Goal: Transaction & Acquisition: Download file/media

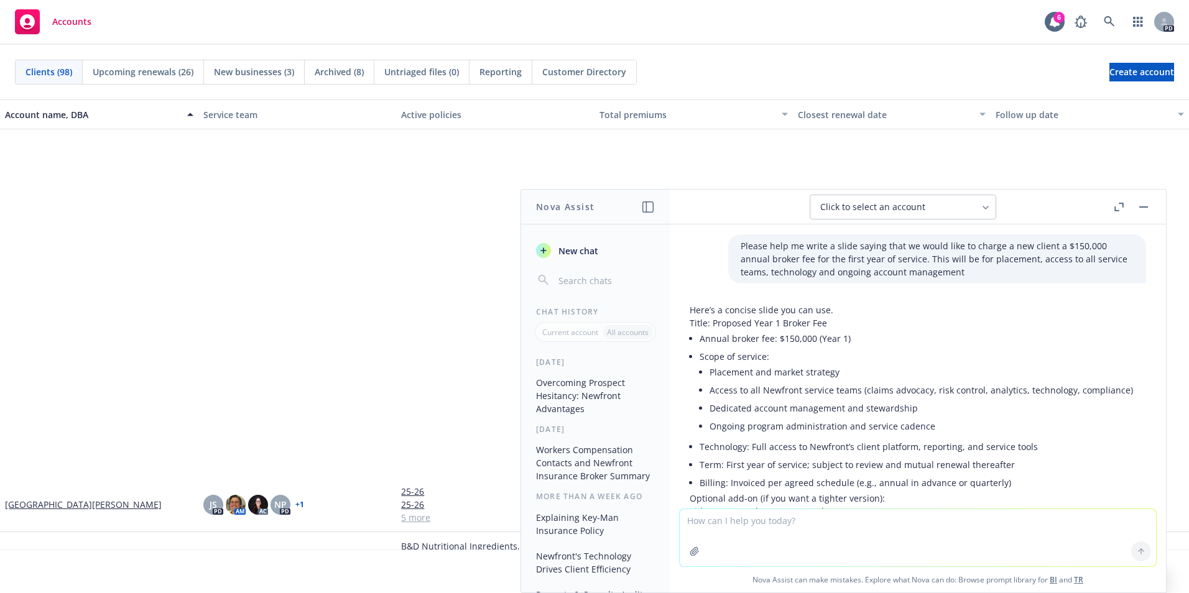
scroll to position [2080, 0]
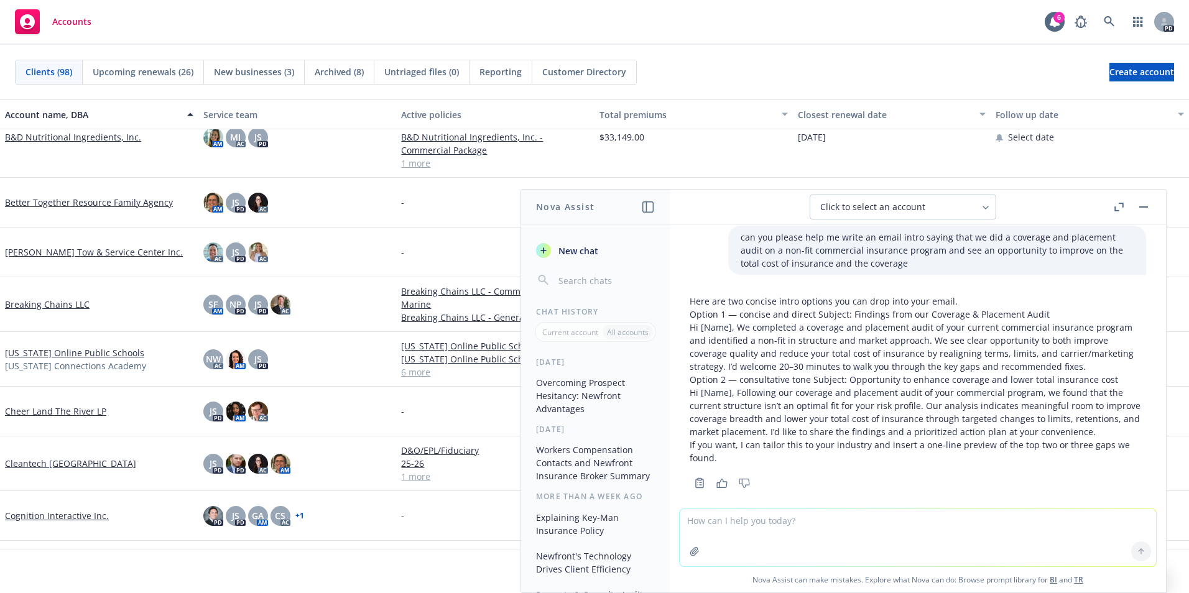
click at [1142, 208] on button "button" at bounding box center [1143, 207] width 15 height 15
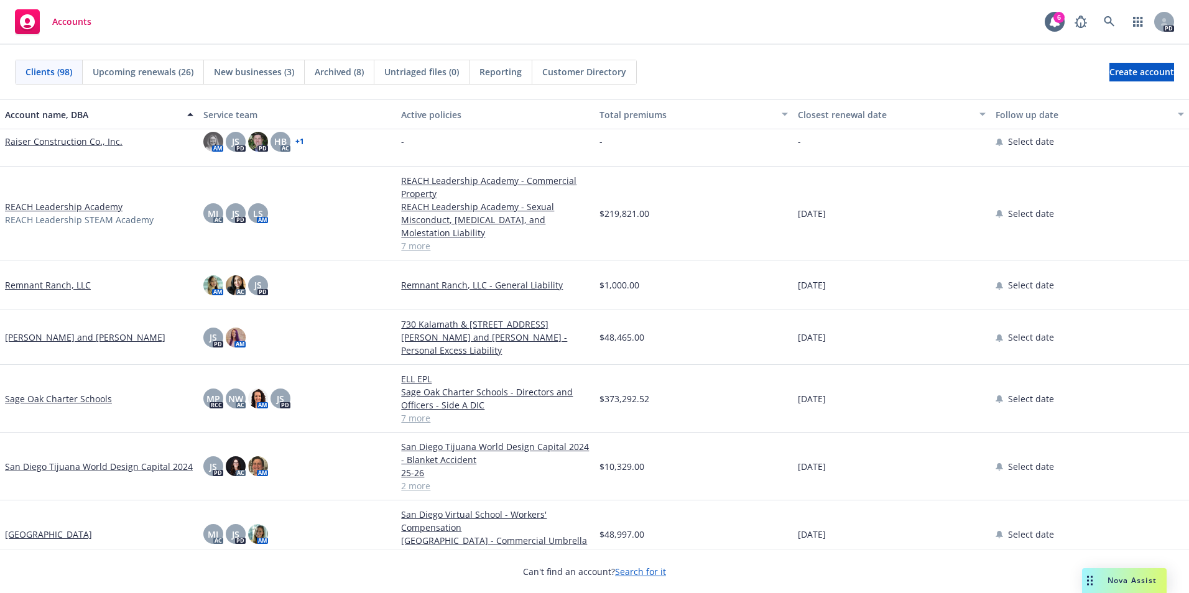
scroll to position [3607, 0]
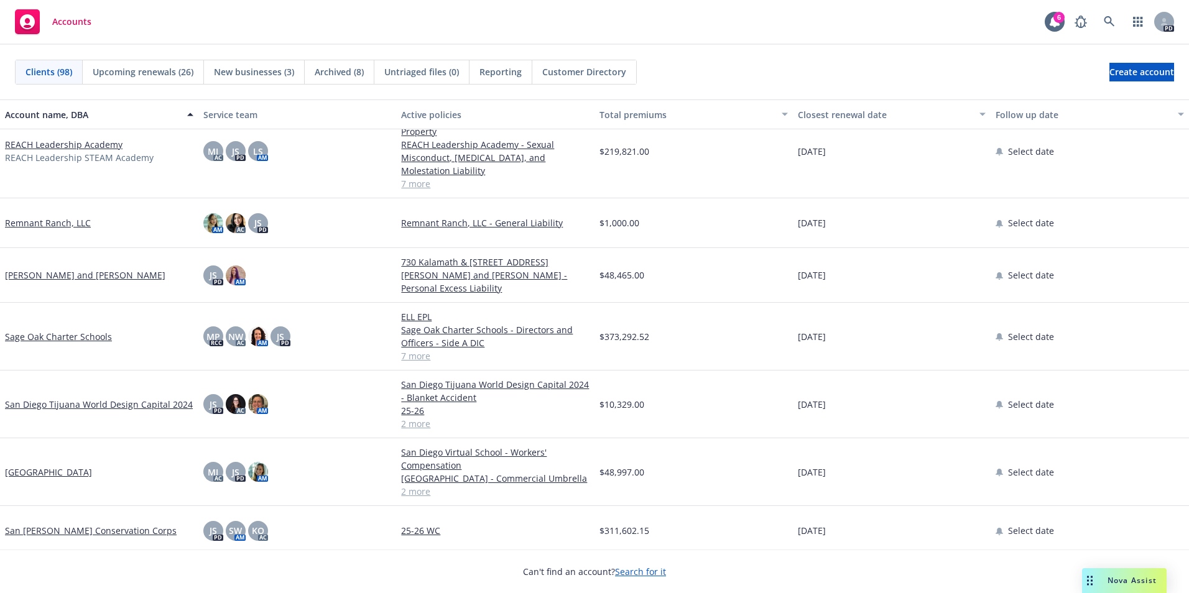
click at [62, 411] on link "San Diego Tijuana World Design Capital 2024" at bounding box center [99, 404] width 188 height 13
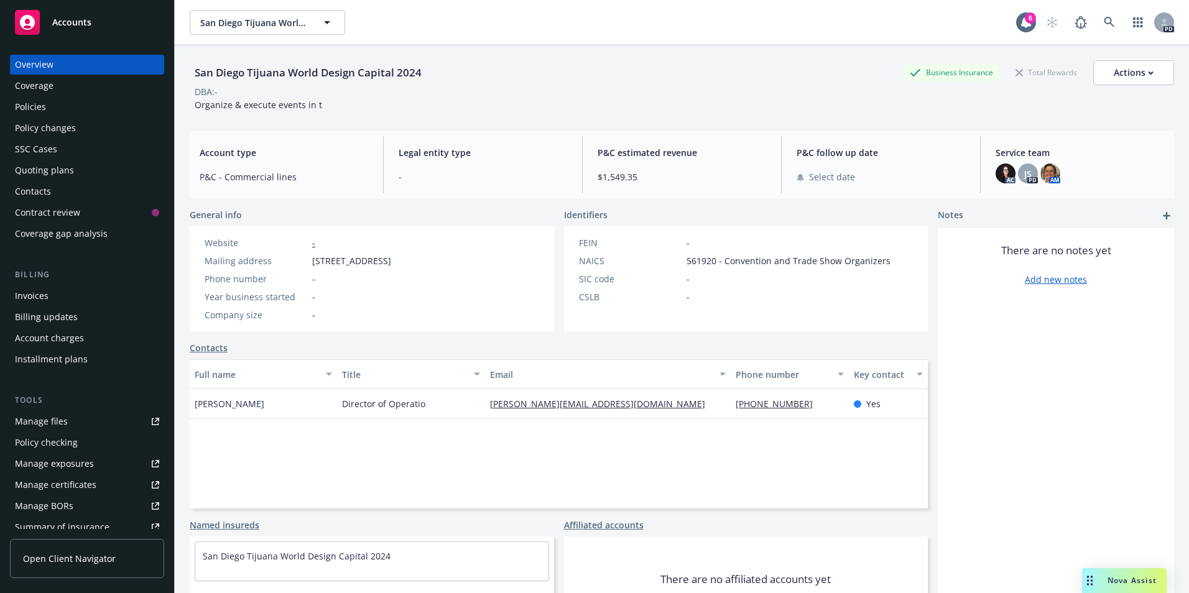
click at [36, 112] on div "Policies" at bounding box center [30, 107] width 31 height 20
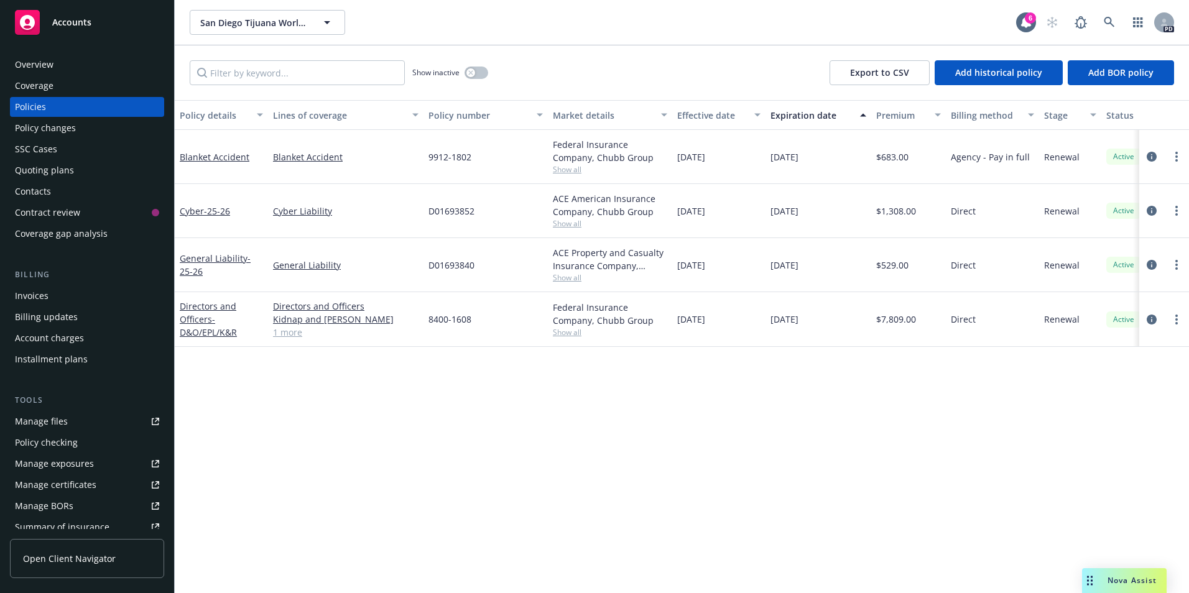
click at [797, 450] on div "Policy details Lines of coverage Policy number Market details Effective date Ex…" at bounding box center [682, 346] width 1014 height 493
click at [81, 26] on span "Accounts" at bounding box center [71, 22] width 39 height 10
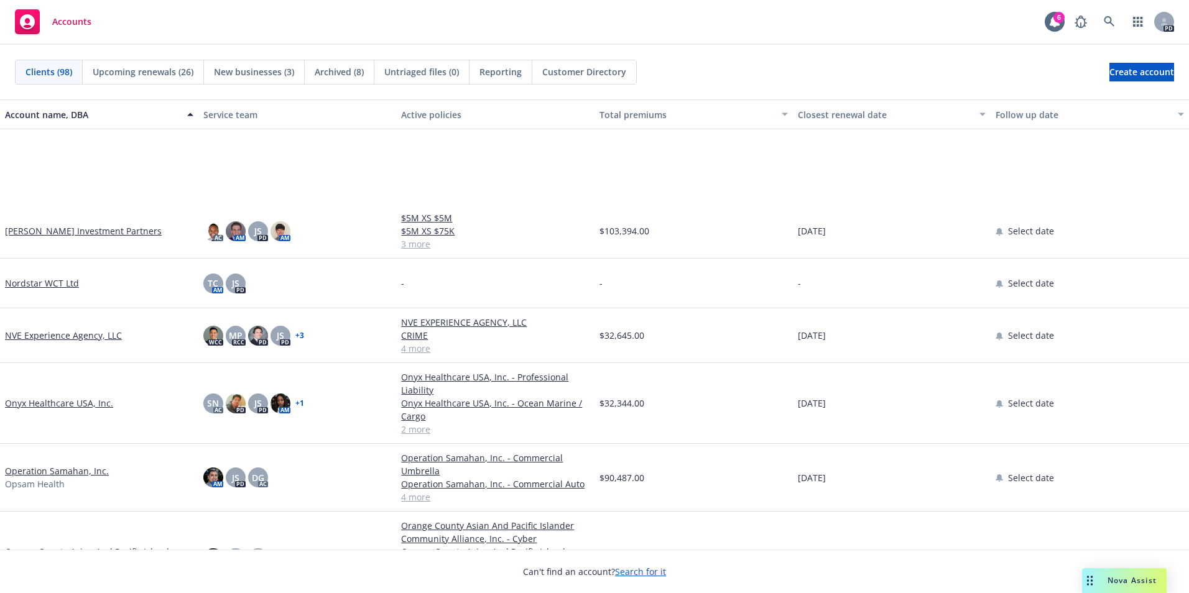
scroll to position [2985, 0]
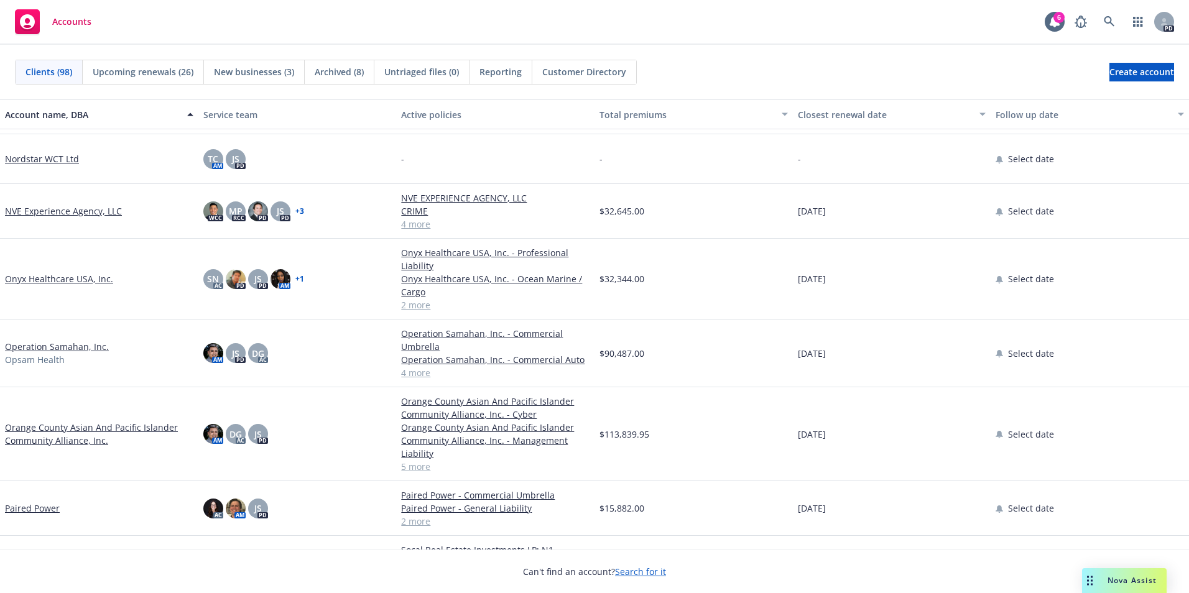
click at [63, 347] on link "Operation Samahan, Inc." at bounding box center [57, 346] width 104 height 13
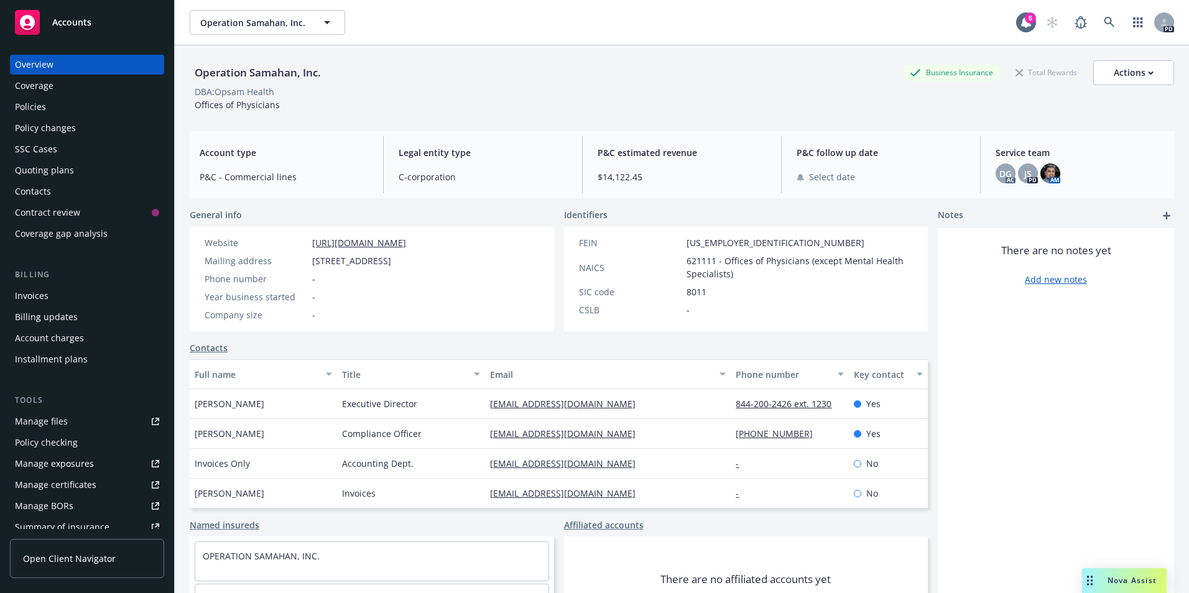
click at [46, 107] on div "Policies" at bounding box center [87, 107] width 144 height 20
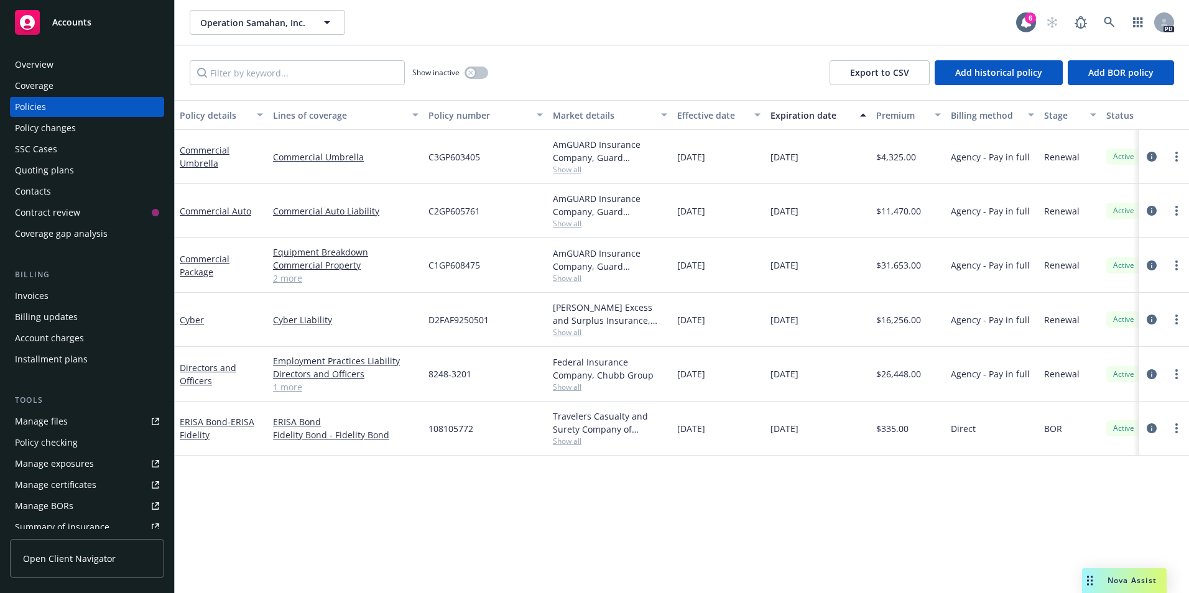
click at [282, 386] on link "1 more" at bounding box center [346, 387] width 146 height 13
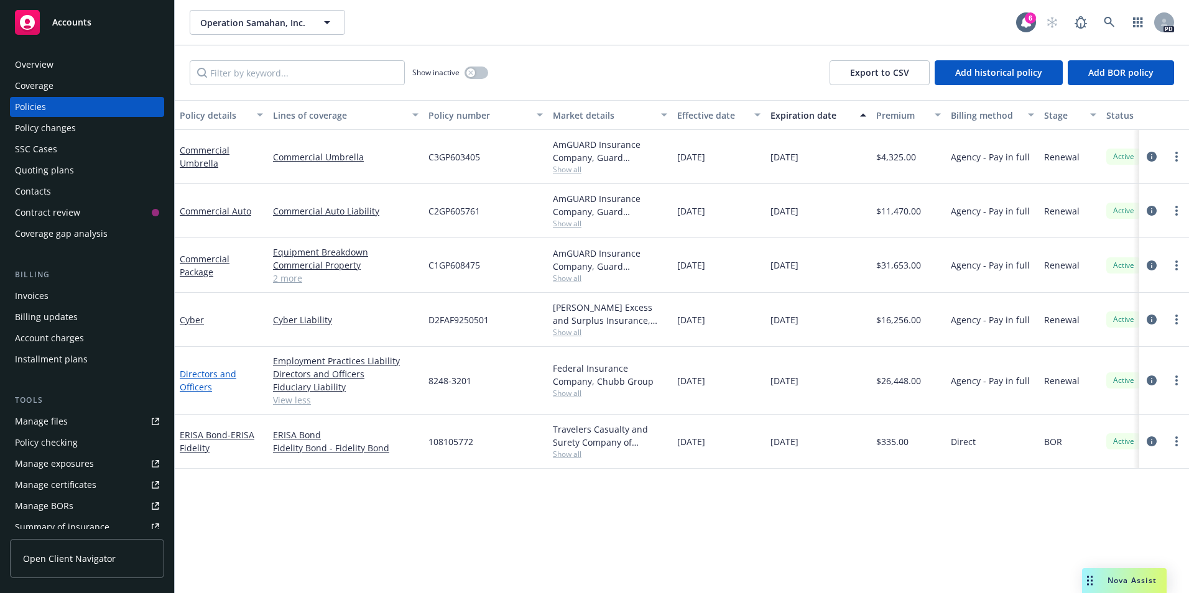
click at [217, 374] on link "Directors and Officers" at bounding box center [208, 380] width 57 height 25
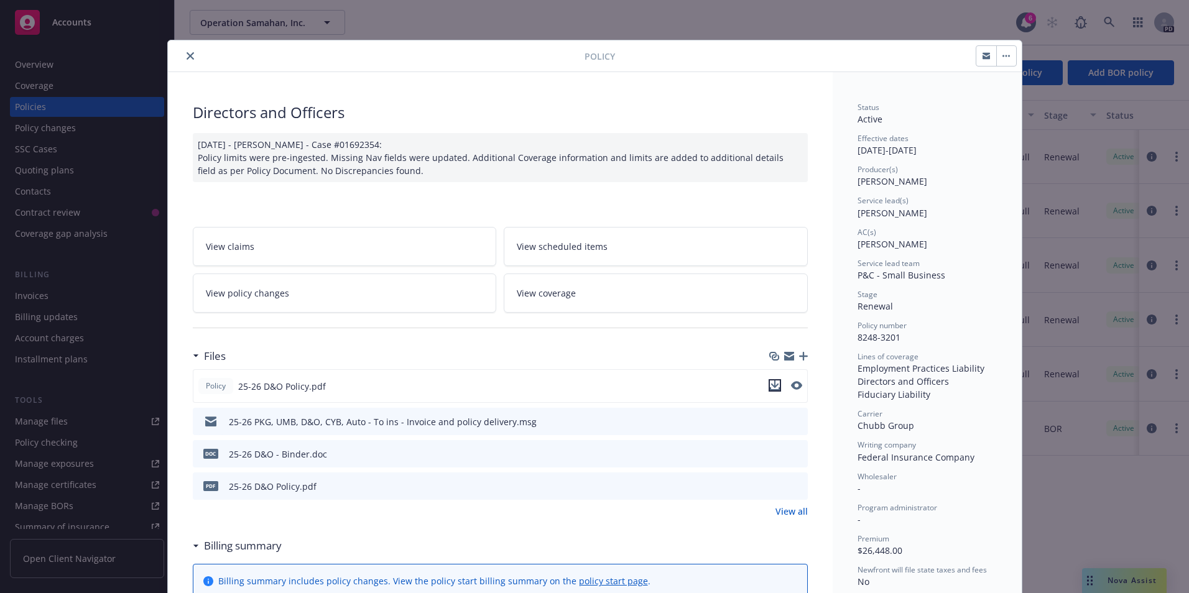
click at [772, 382] on icon "download file" at bounding box center [775, 386] width 10 height 10
